Goal: Task Accomplishment & Management: Manage account settings

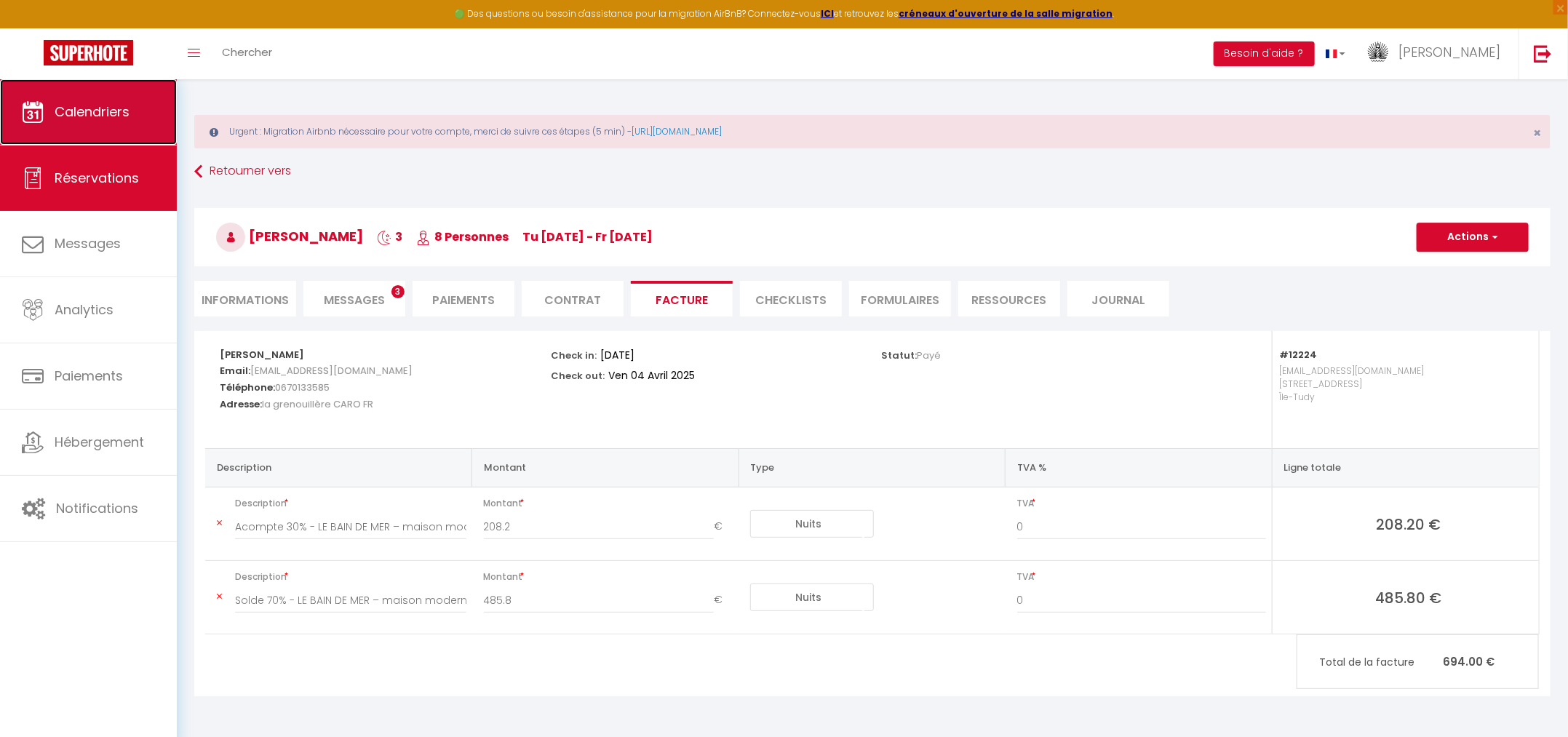
click at [72, 115] on span "Calendriers" at bounding box center [92, 112] width 75 height 18
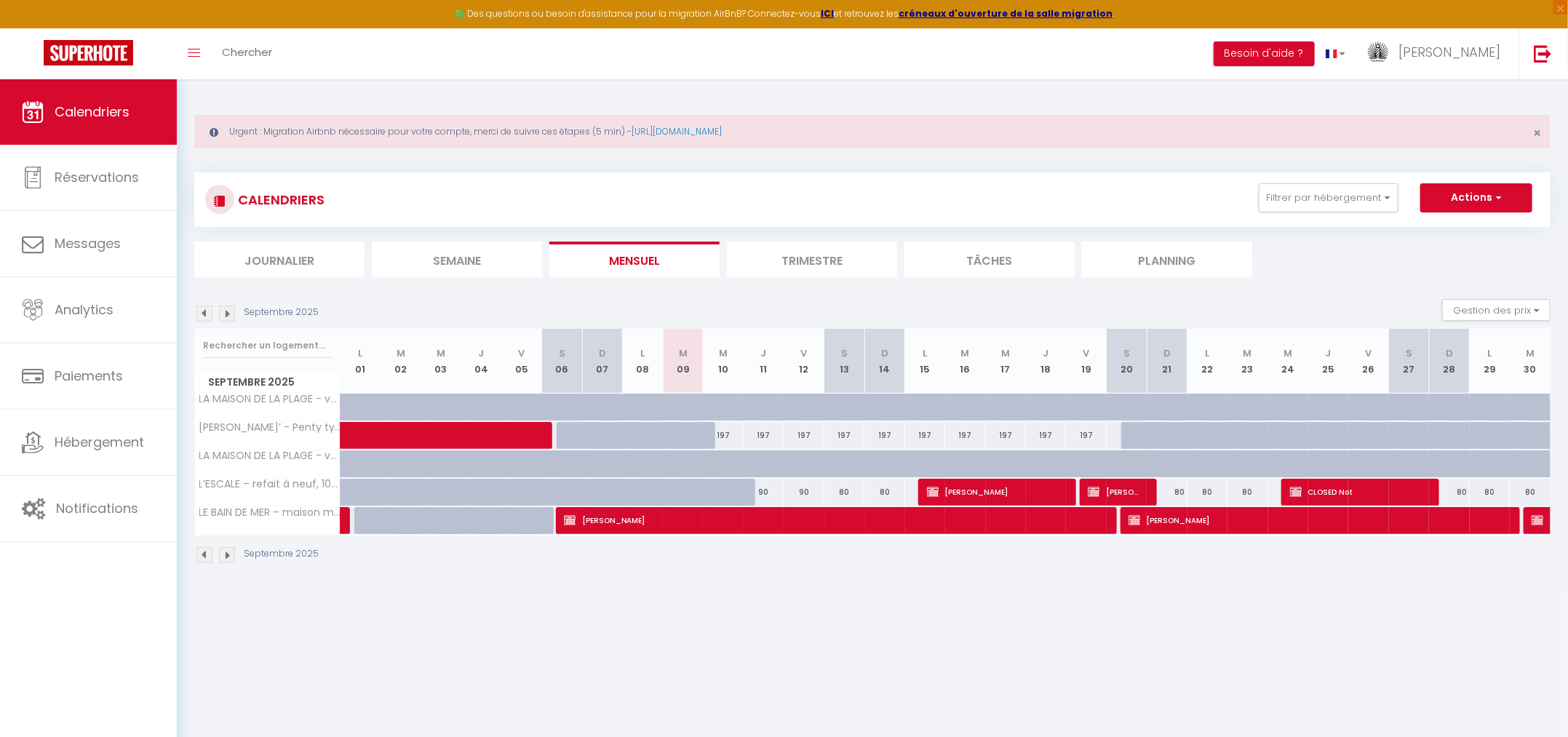
click at [197, 318] on img at bounding box center [205, 314] width 16 height 16
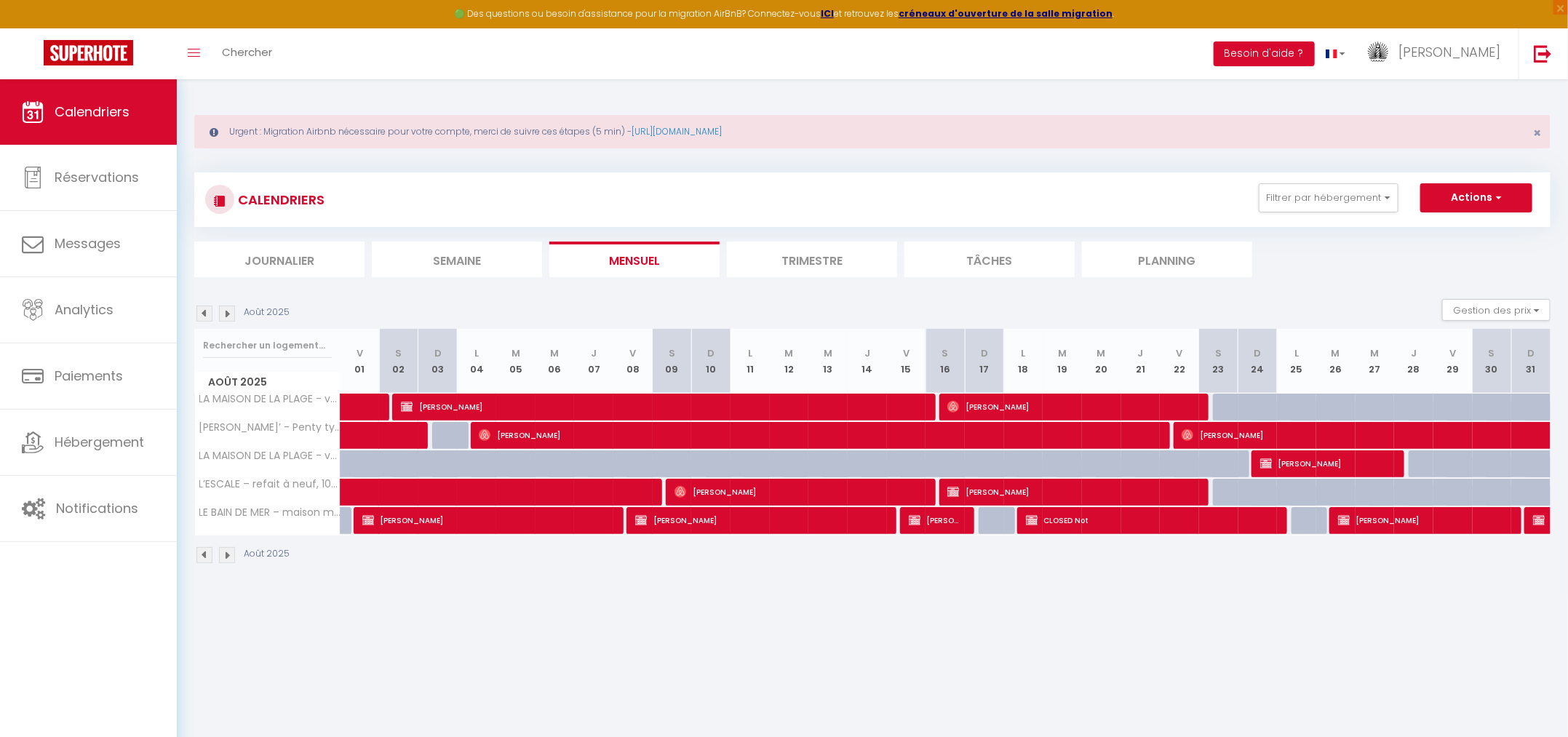
click at [202, 314] on img at bounding box center [205, 314] width 16 height 16
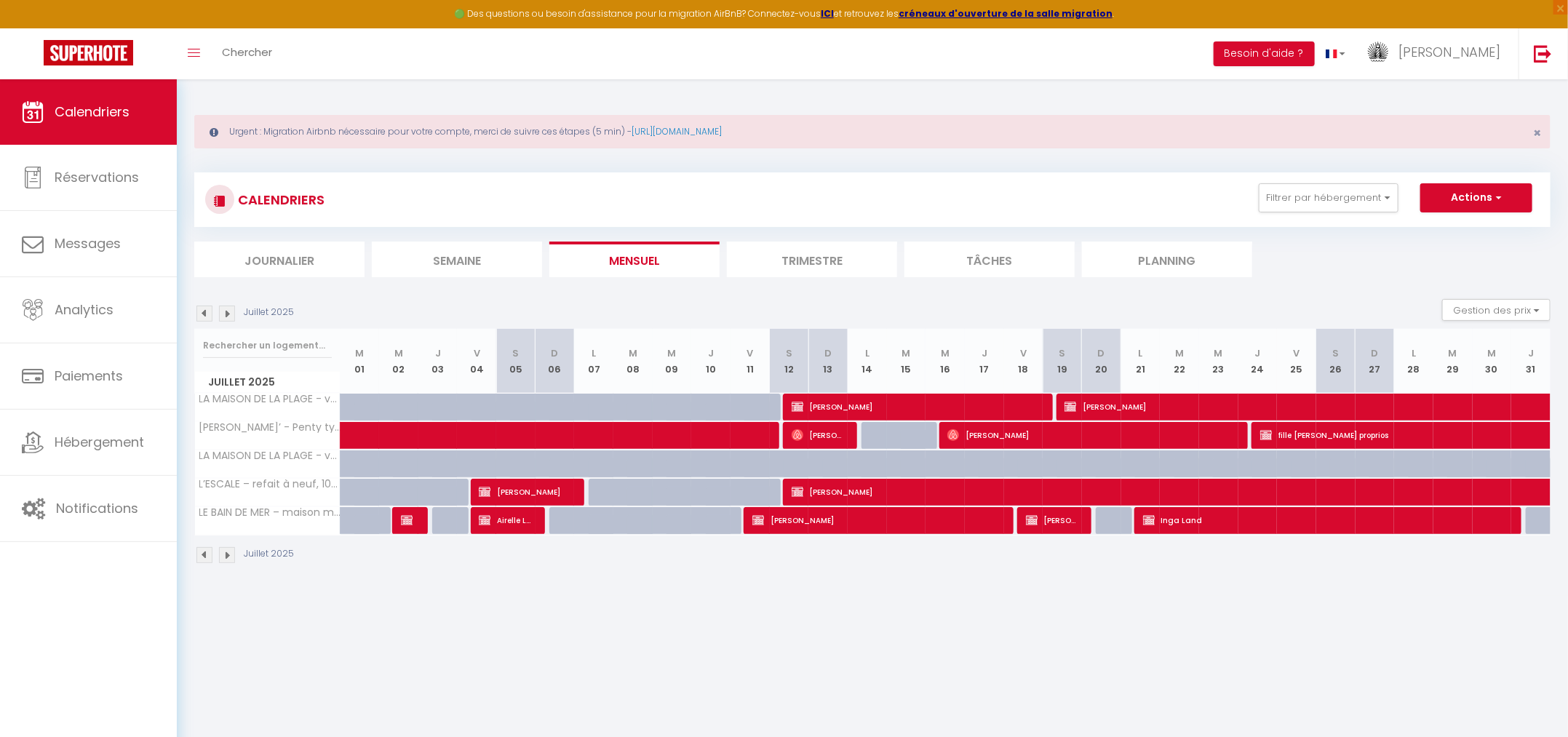
click at [203, 313] on img at bounding box center [205, 314] width 16 height 16
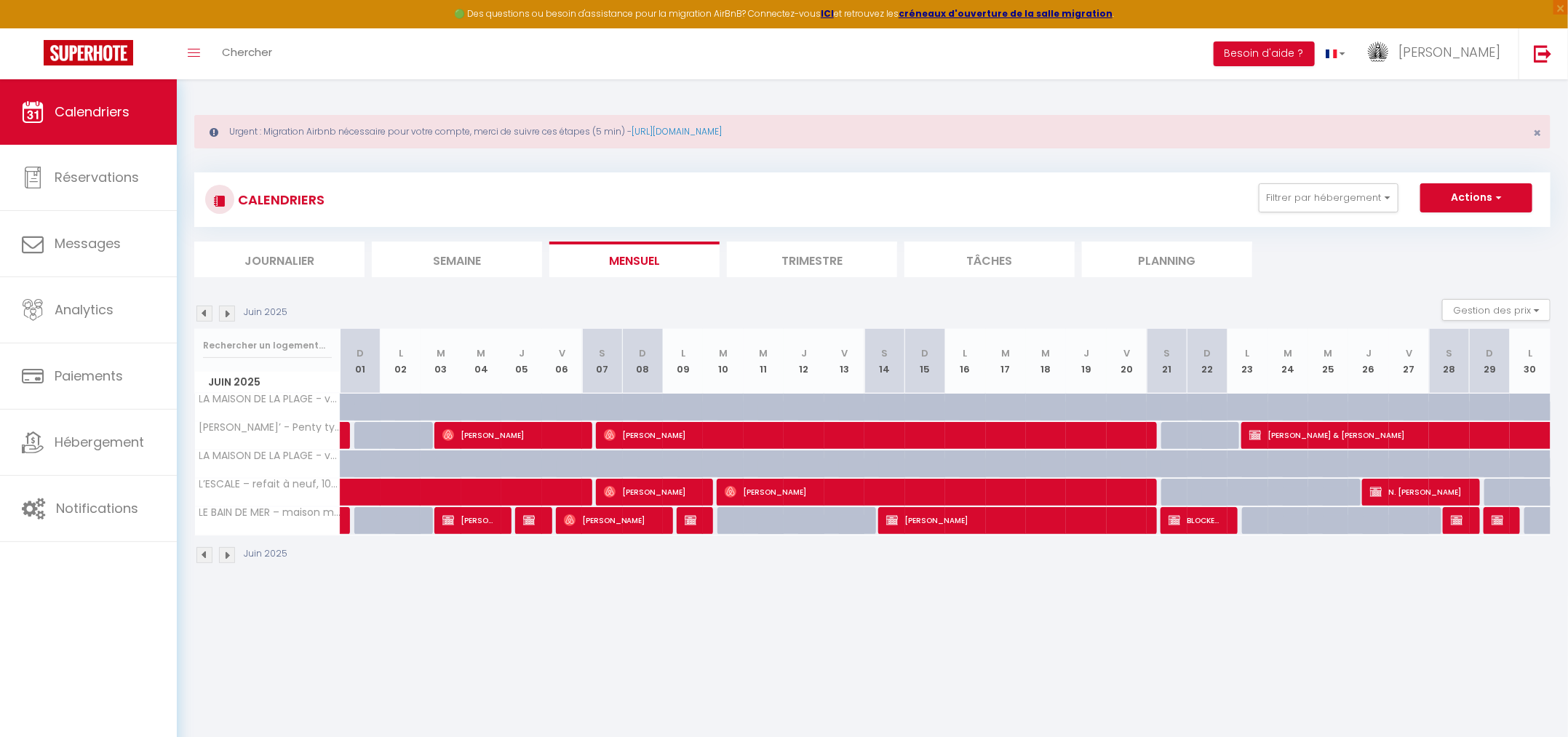
click at [203, 313] on img at bounding box center [205, 314] width 16 height 16
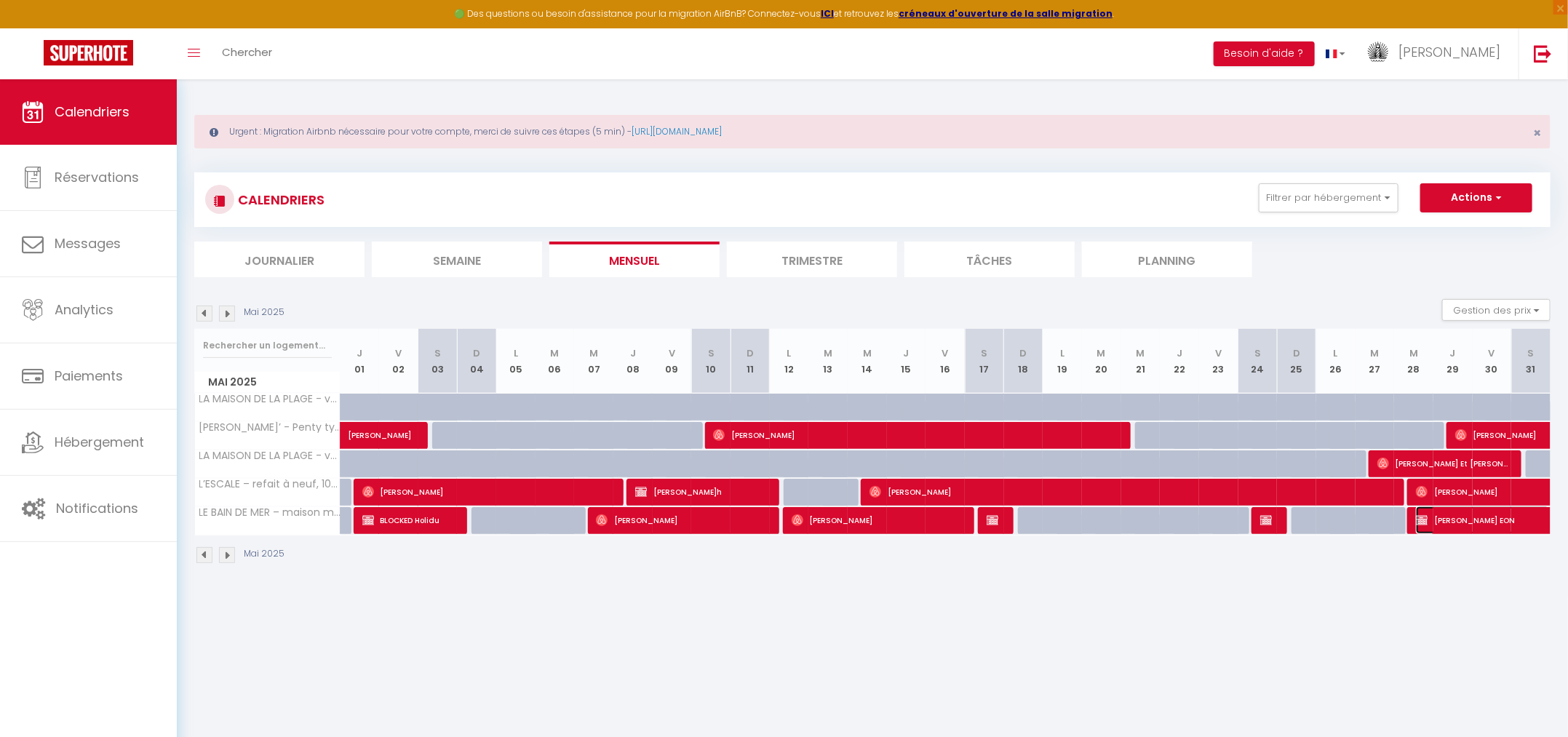
click at [1469, 524] on span "[PERSON_NAME] EON" at bounding box center [1483, 519] width 134 height 27
select select "OK"
select select "0"
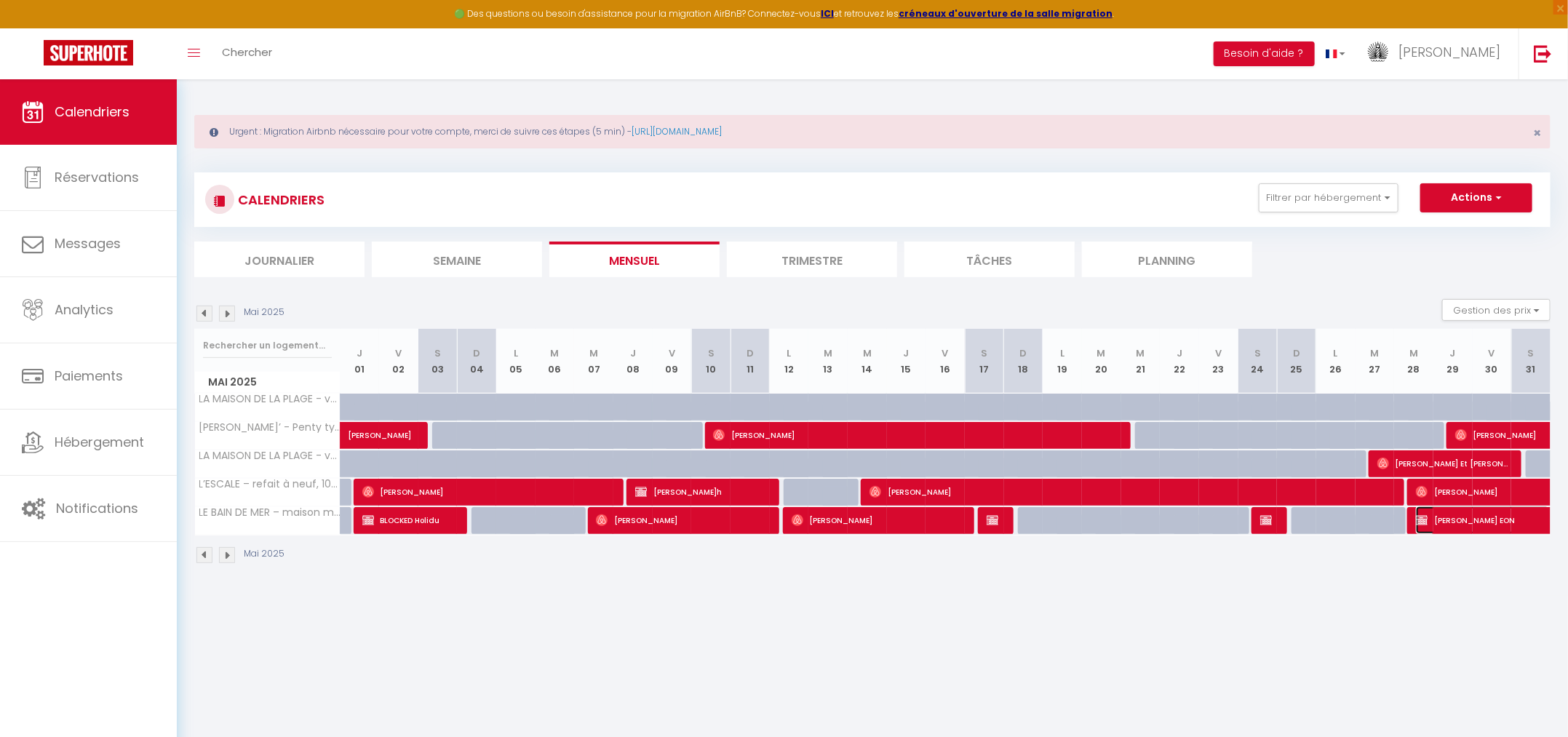
select select "1"
select select
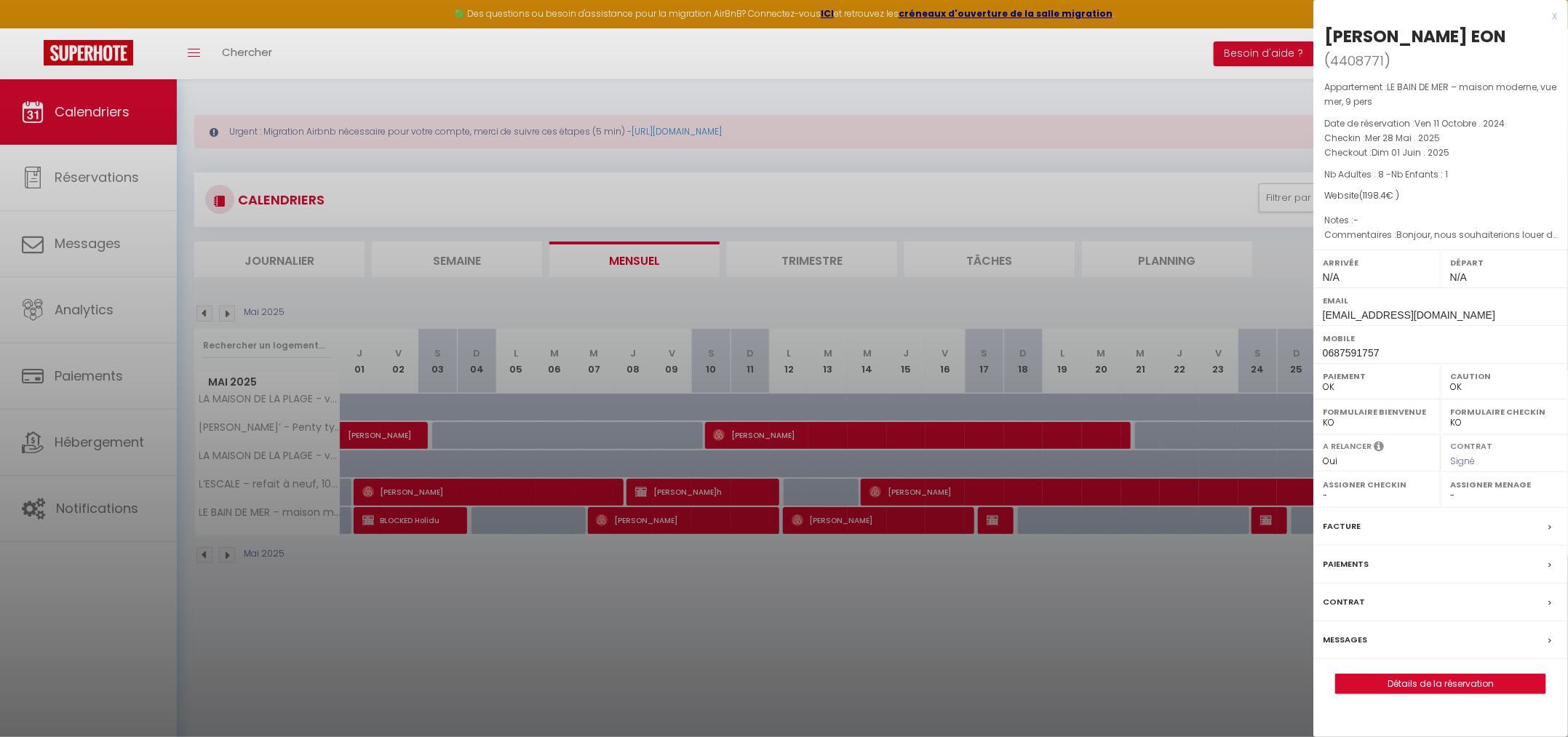
click at [1346, 518] on label "Facture" at bounding box center [1342, 526] width 38 height 16
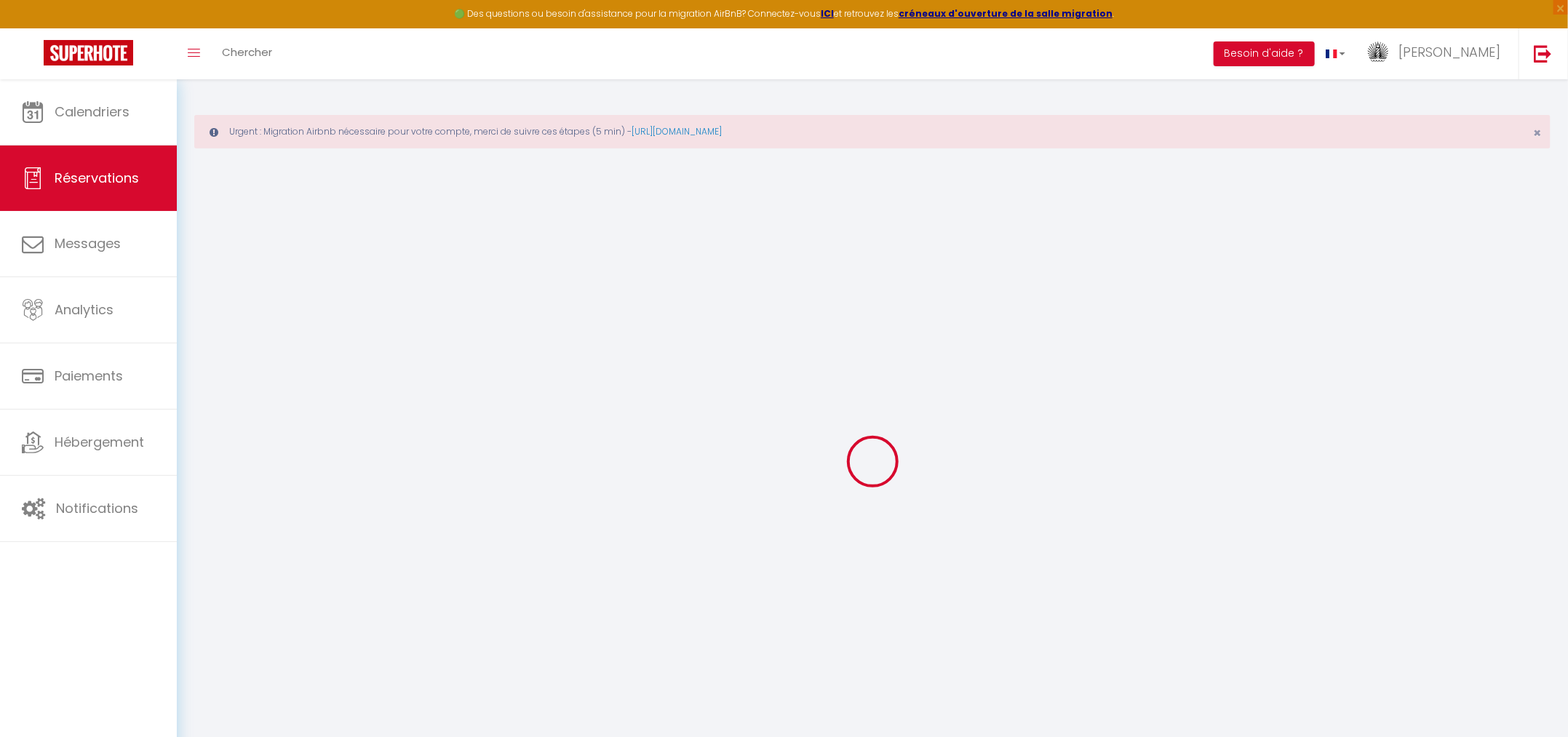
select select
checkbox input "false"
select index
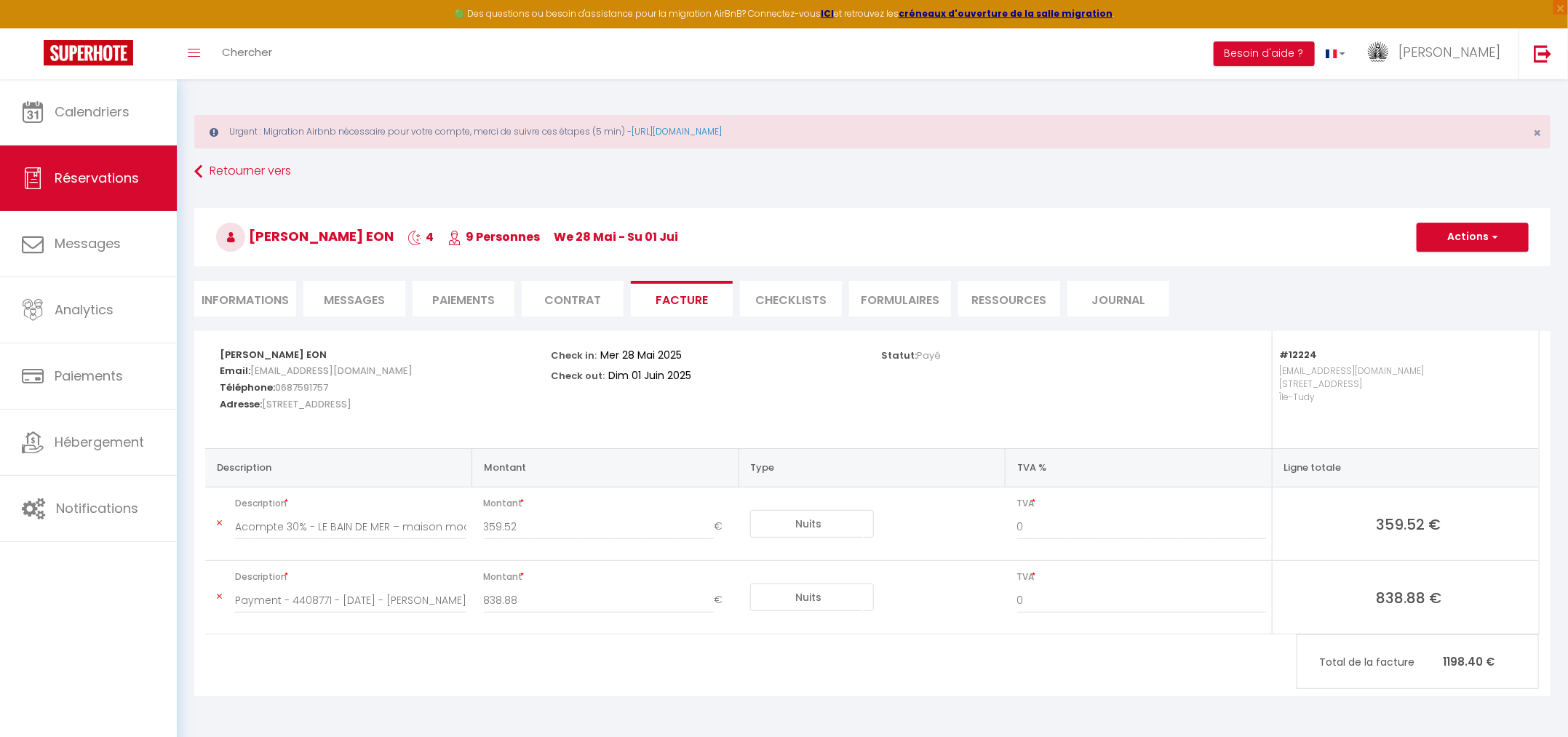
click at [481, 292] on li "Paiements" at bounding box center [463, 298] width 102 height 35
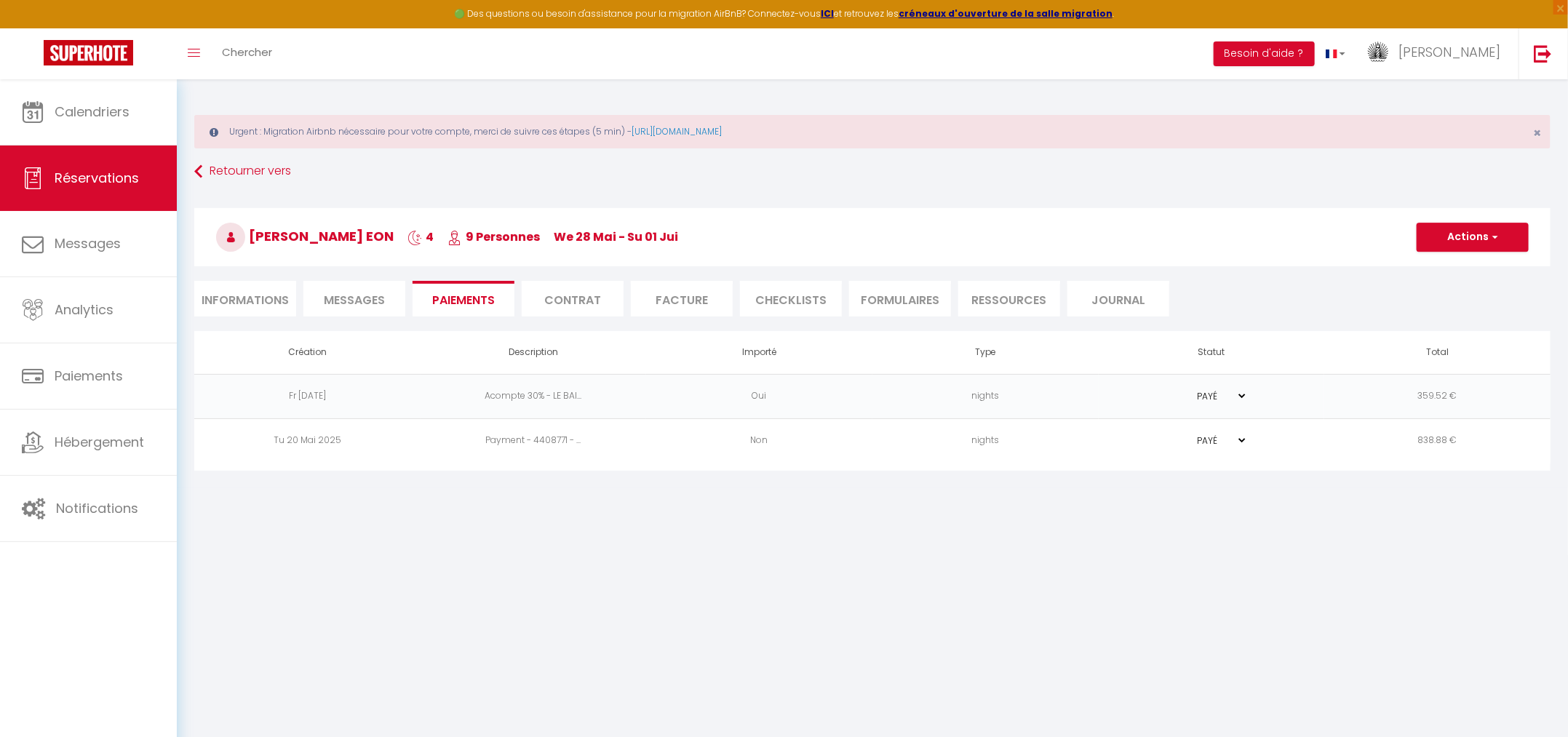
click at [587, 309] on li "Contrat" at bounding box center [573, 298] width 102 height 35
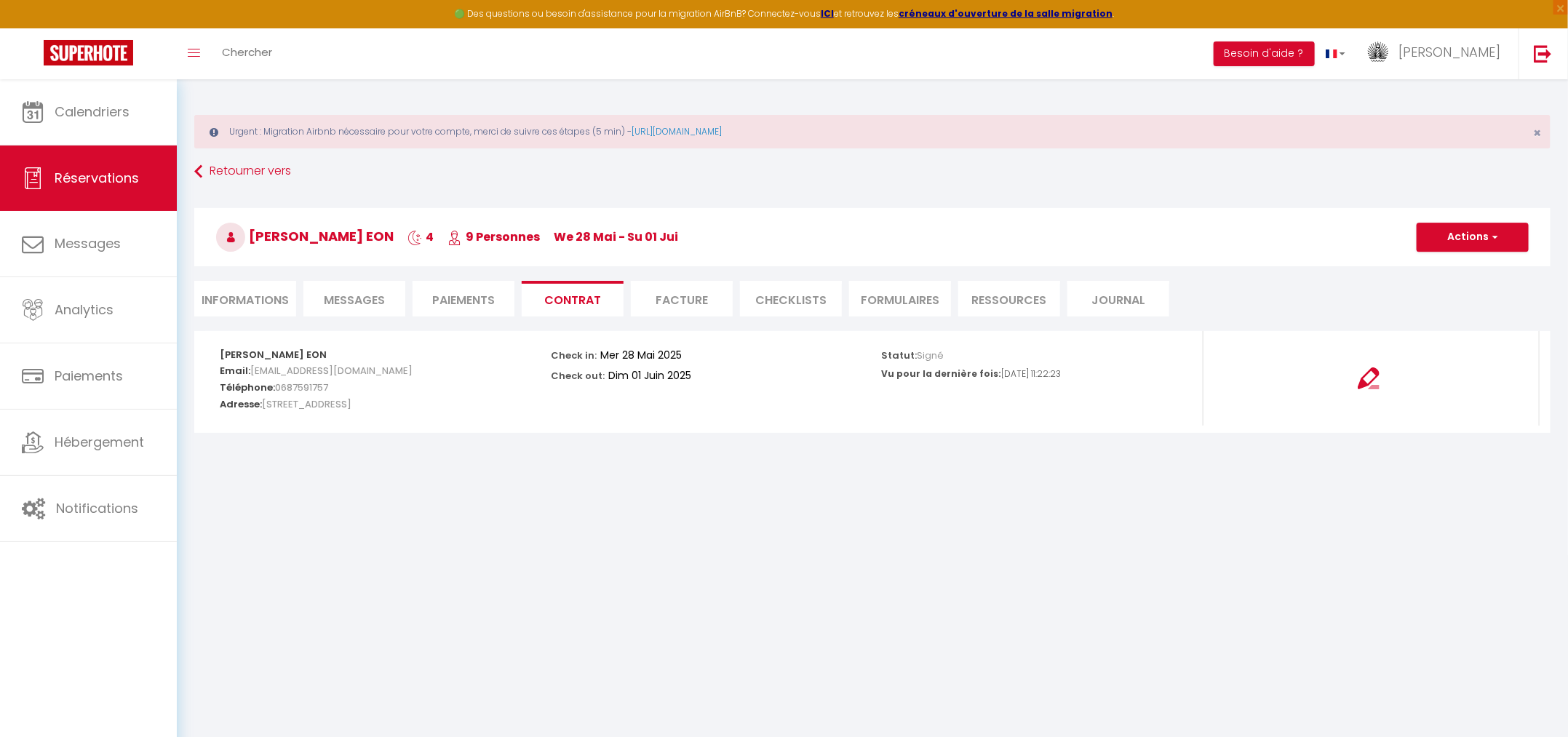
click at [682, 295] on li "Facture" at bounding box center [682, 298] width 102 height 35
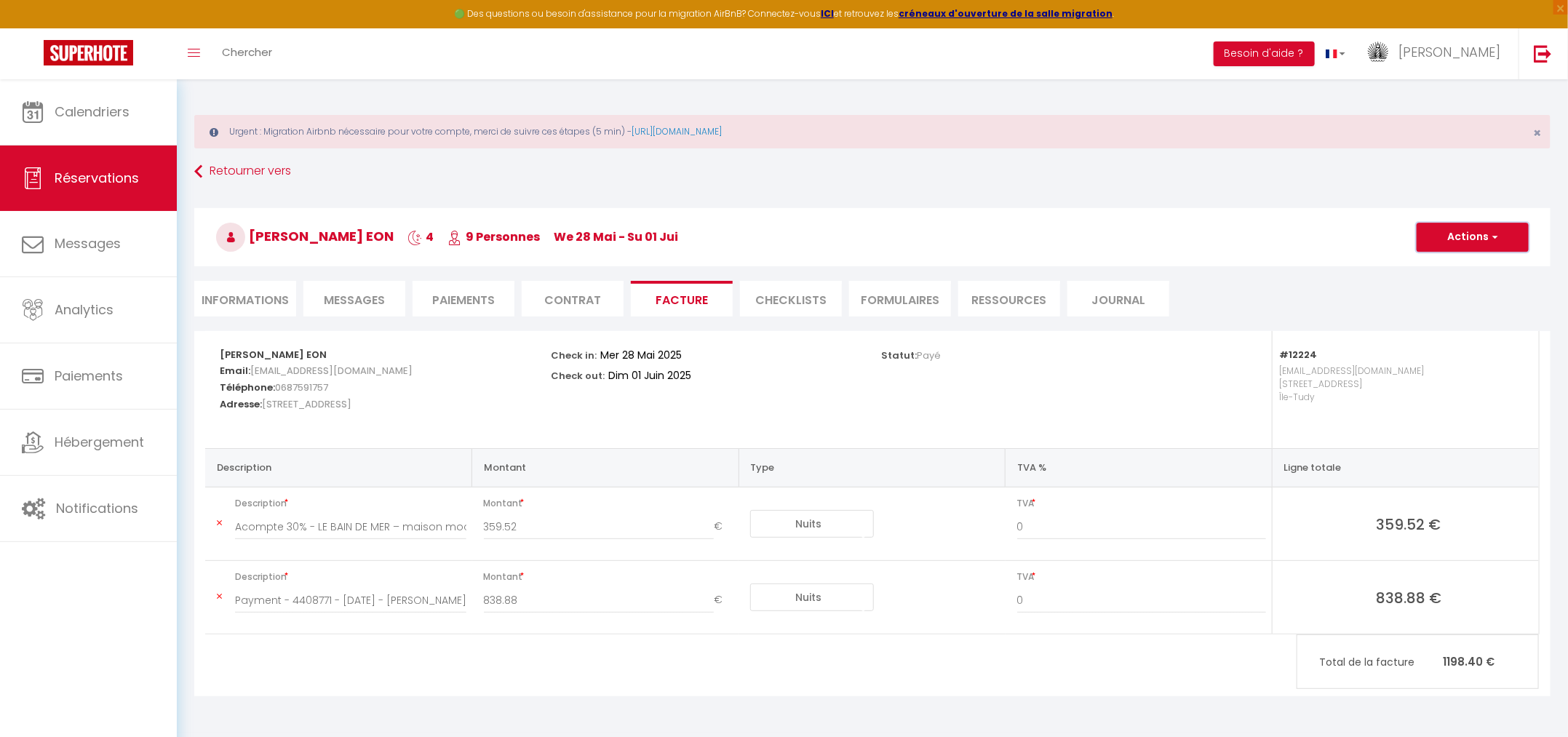
click at [1475, 233] on button "Actions" at bounding box center [1473, 236] width 112 height 29
click at [1455, 286] on link "Aperçu et éditer" at bounding box center [1462, 288] width 122 height 19
click at [488, 300] on li "Paiements" at bounding box center [463, 298] width 102 height 35
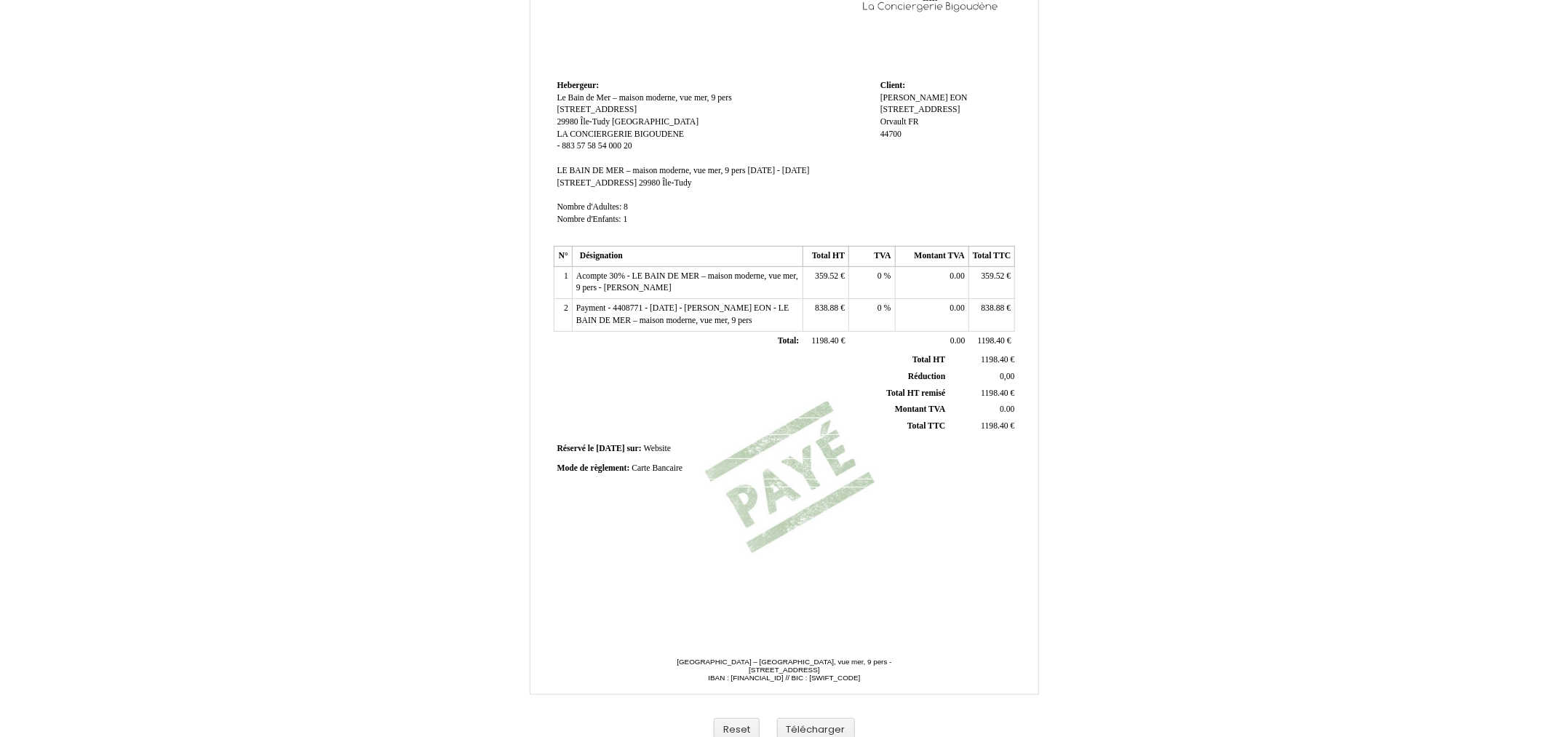
scroll to position [141, 0]
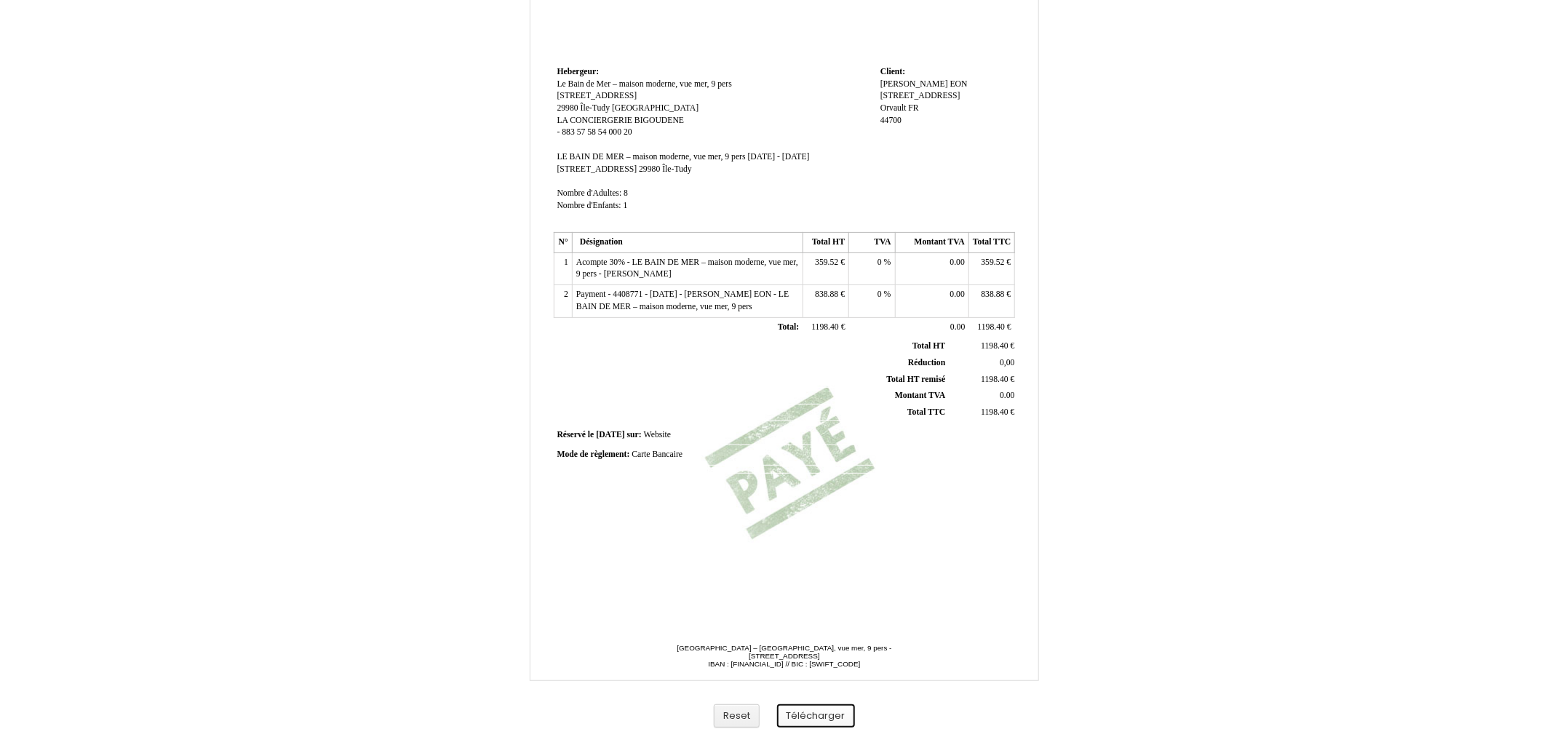
click at [809, 709] on button "Télécharger" at bounding box center [816, 716] width 78 height 24
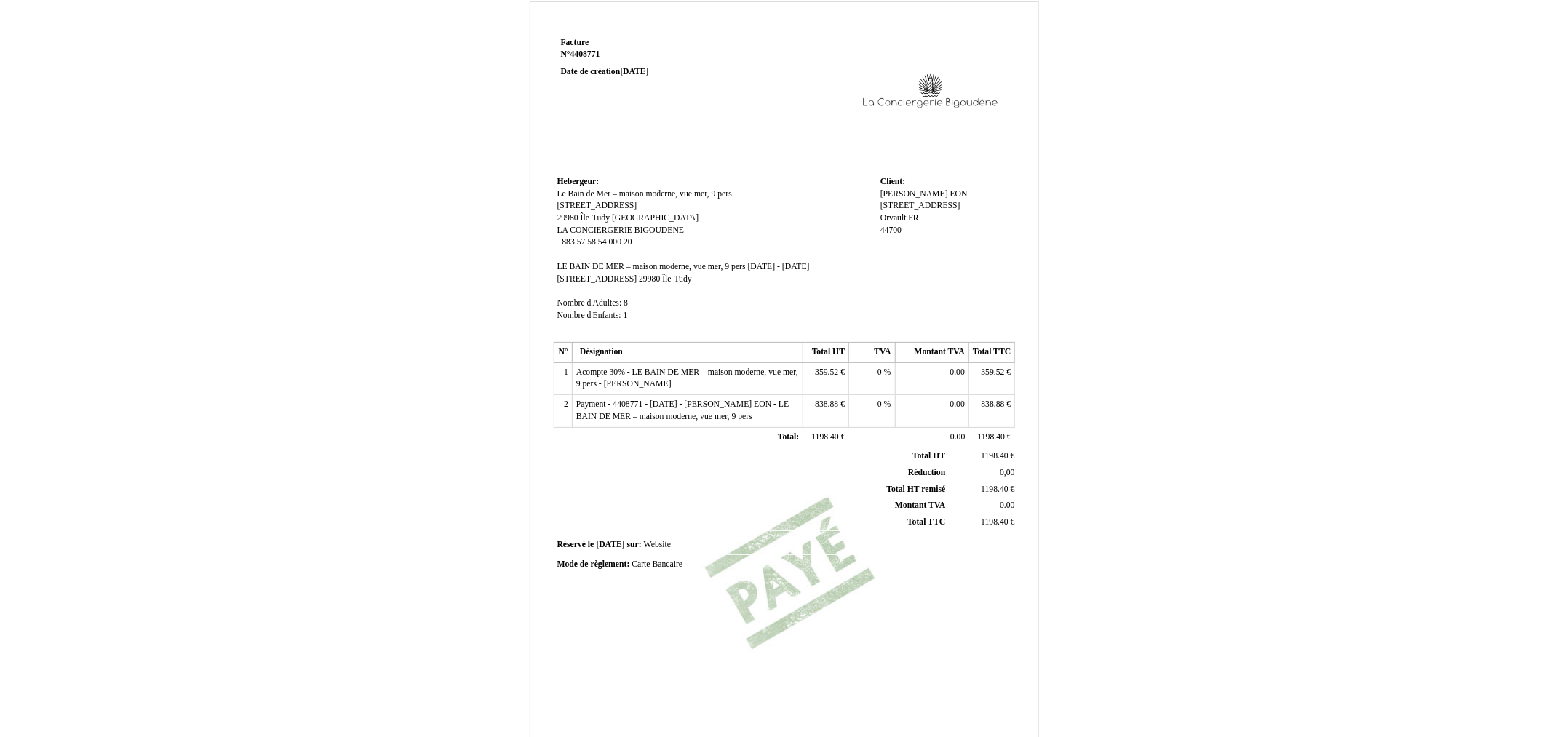
scroll to position [0, 0]
